Goal: Information Seeking & Learning: Learn about a topic

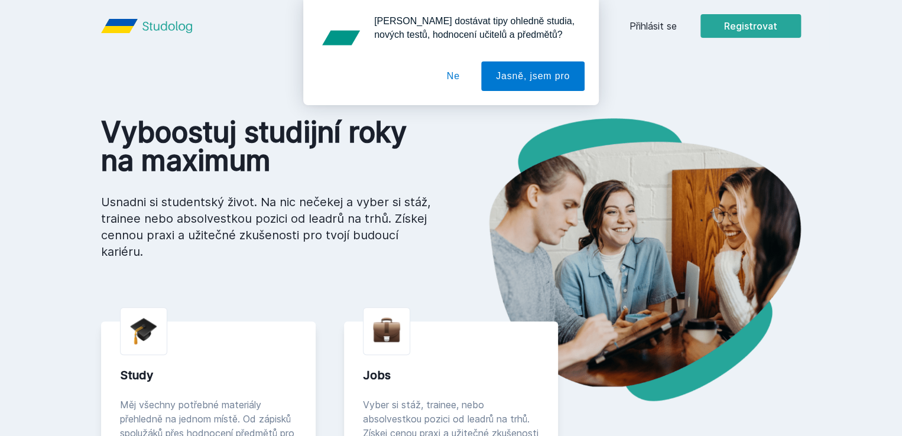
click at [461, 80] on button "Ne" at bounding box center [453, 76] width 43 height 30
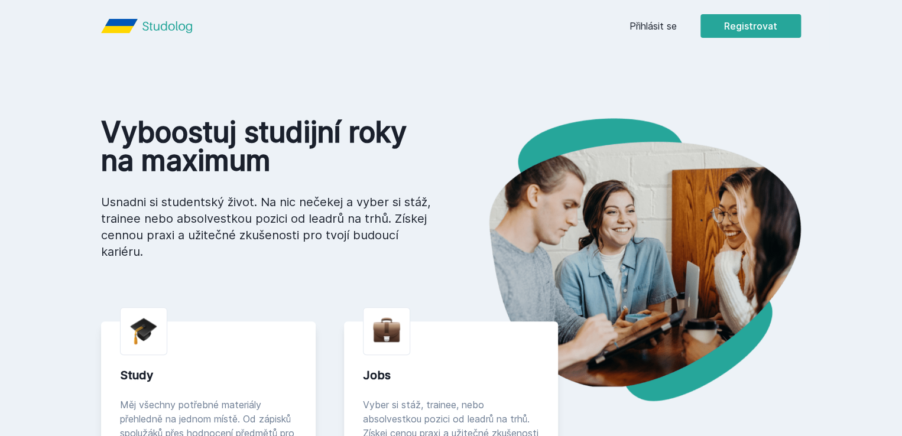
click at [677, 31] on link "Přihlásit se" at bounding box center [652, 26] width 47 height 14
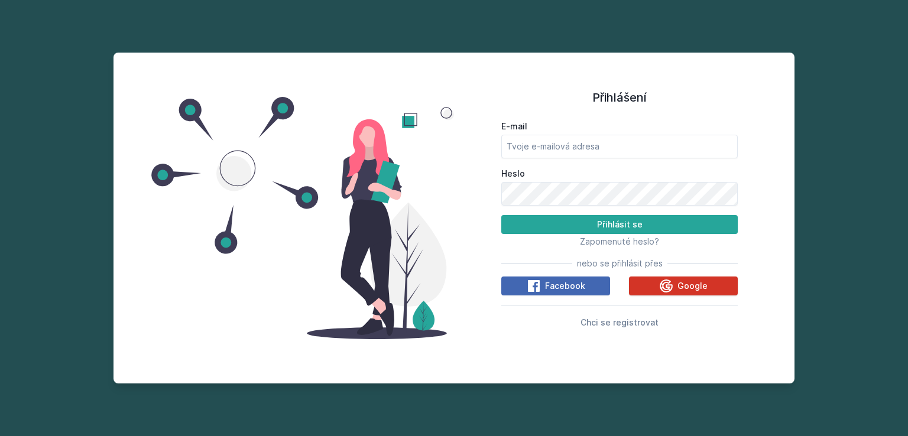
click at [671, 281] on icon at bounding box center [666, 286] width 14 height 14
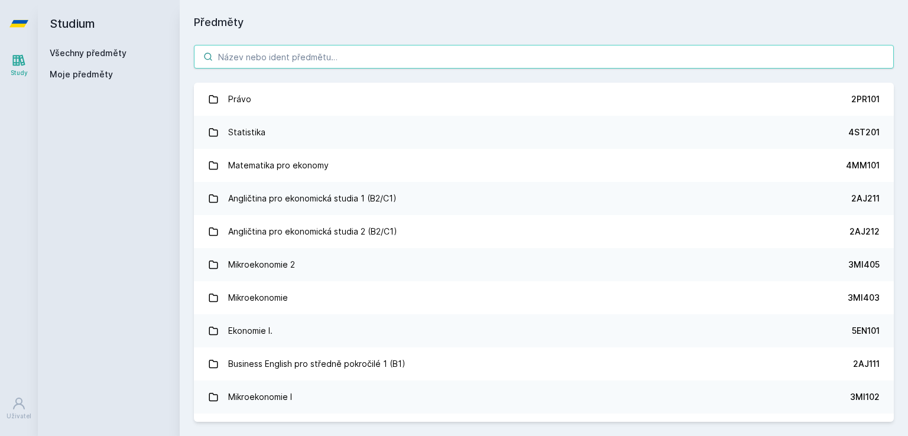
click at [304, 53] on input "search" at bounding box center [544, 57] width 700 height 24
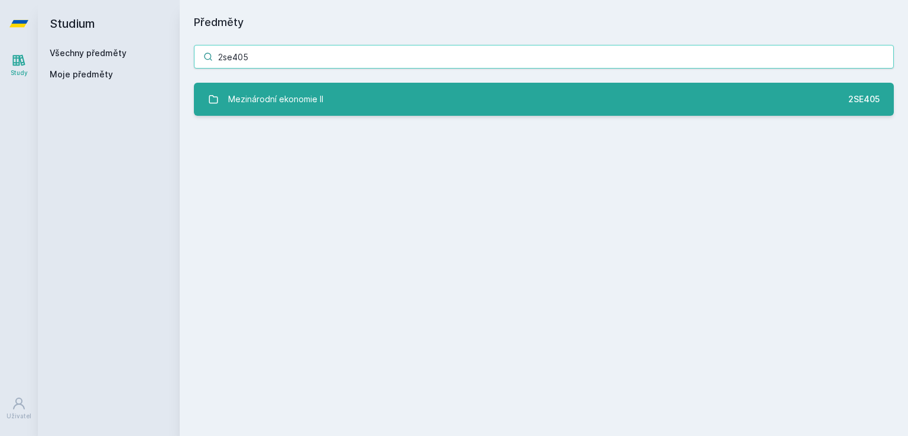
type input "2se405"
click at [340, 111] on link "Mezinárodní ekonomie II 2SE405" at bounding box center [544, 99] width 700 height 33
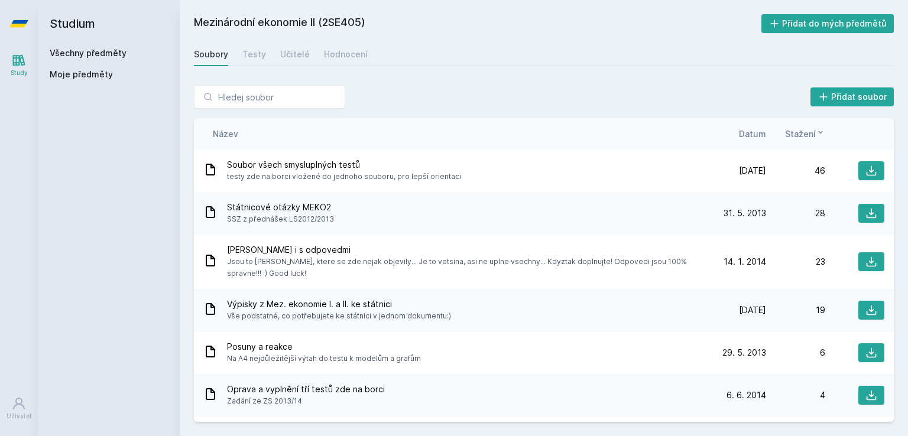
click at [752, 129] on span "Datum" at bounding box center [752, 134] width 27 height 12
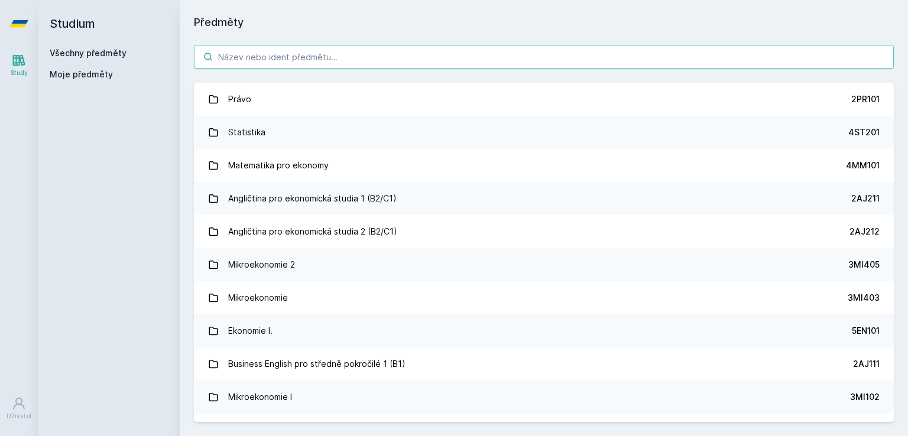
click at [249, 51] on input "search" at bounding box center [544, 57] width 700 height 24
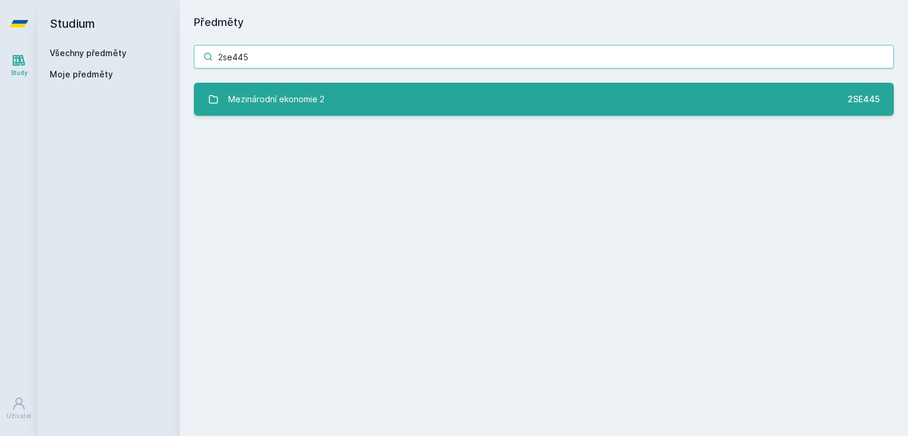
type input "2se445"
click at [267, 106] on div "Mezinárodní ekonomie 2" at bounding box center [276, 99] width 96 height 24
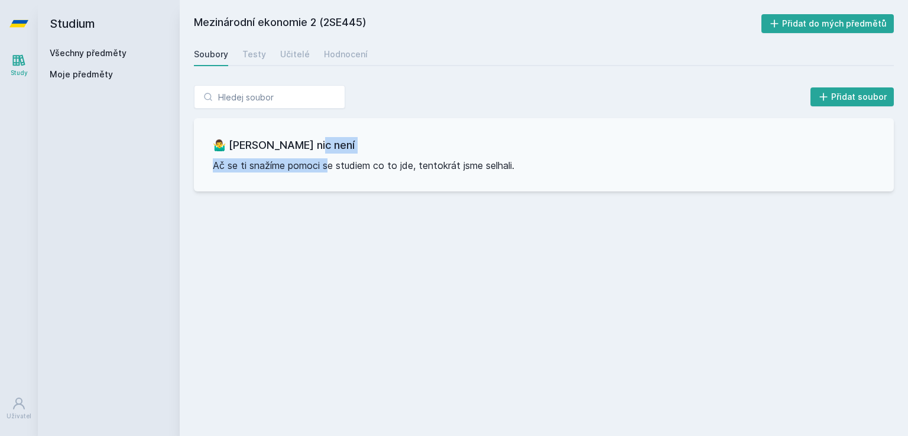
drag, startPoint x: 293, startPoint y: 225, endPoint x: 313, endPoint y: 157, distance: 71.3
click at [313, 157] on div "Mezinárodní ekonomie 2 (2SE445) Přidat do mých předmětů Soubory Testy Učitelé H…" at bounding box center [544, 218] width 700 height 408
